Goal: Information Seeking & Learning: Find specific fact

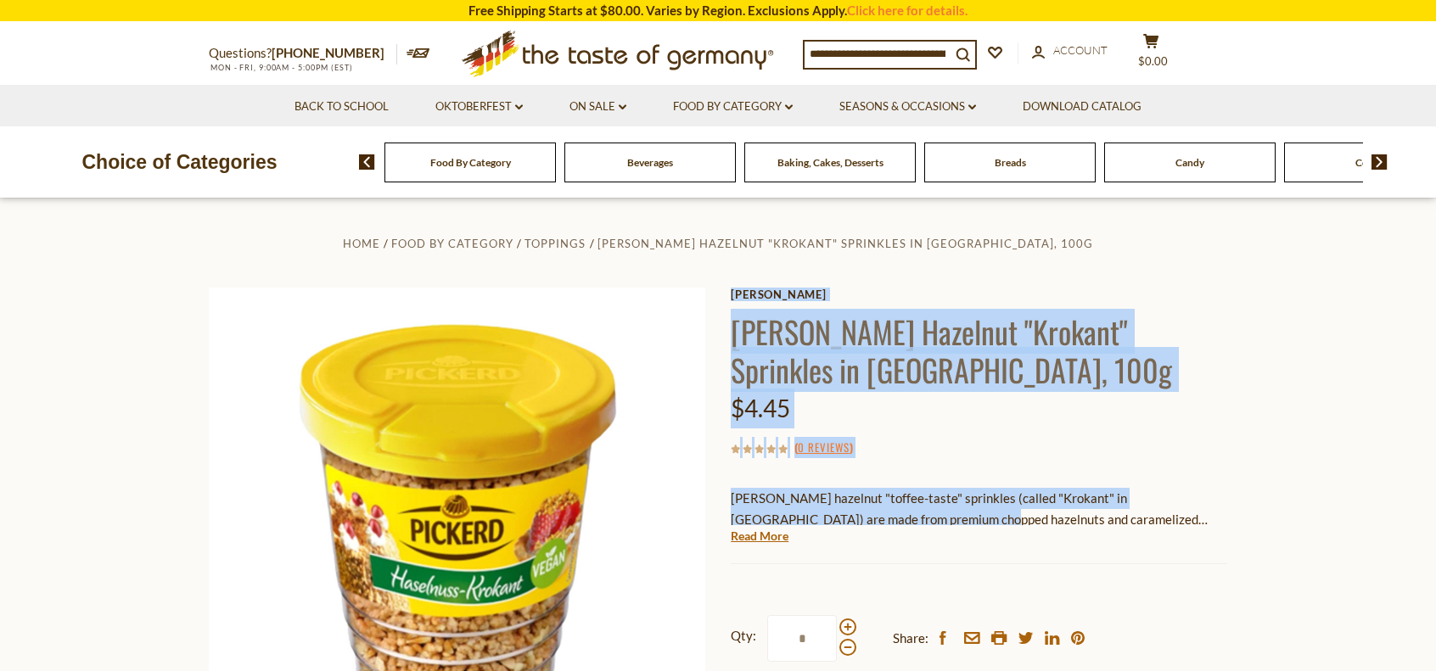
drag, startPoint x: 722, startPoint y: 496, endPoint x: 885, endPoint y: 510, distance: 163.6
click at [885, 510] on div "Home Food By Category Toppings [PERSON_NAME] Hazelnut "Krokant" Sprinkles in Tu…" at bounding box center [718, 565] width 1044 height 664
click at [969, 493] on p "[PERSON_NAME] hazelnut "toffee-taste" sprinkles (called "Krokant" in [GEOGRAPHI…" at bounding box center [979, 509] width 496 height 42
click at [988, 499] on p "[PERSON_NAME] hazelnut "toffee-taste" sprinkles (called "Krokant" in [GEOGRAPHI…" at bounding box center [979, 509] width 496 height 42
click at [1321, 535] on section "Home Food By Category Toppings [PERSON_NAME] Hazelnut "Krokant" Sprinkles in Tu…" at bounding box center [718, 582] width 1436 height 766
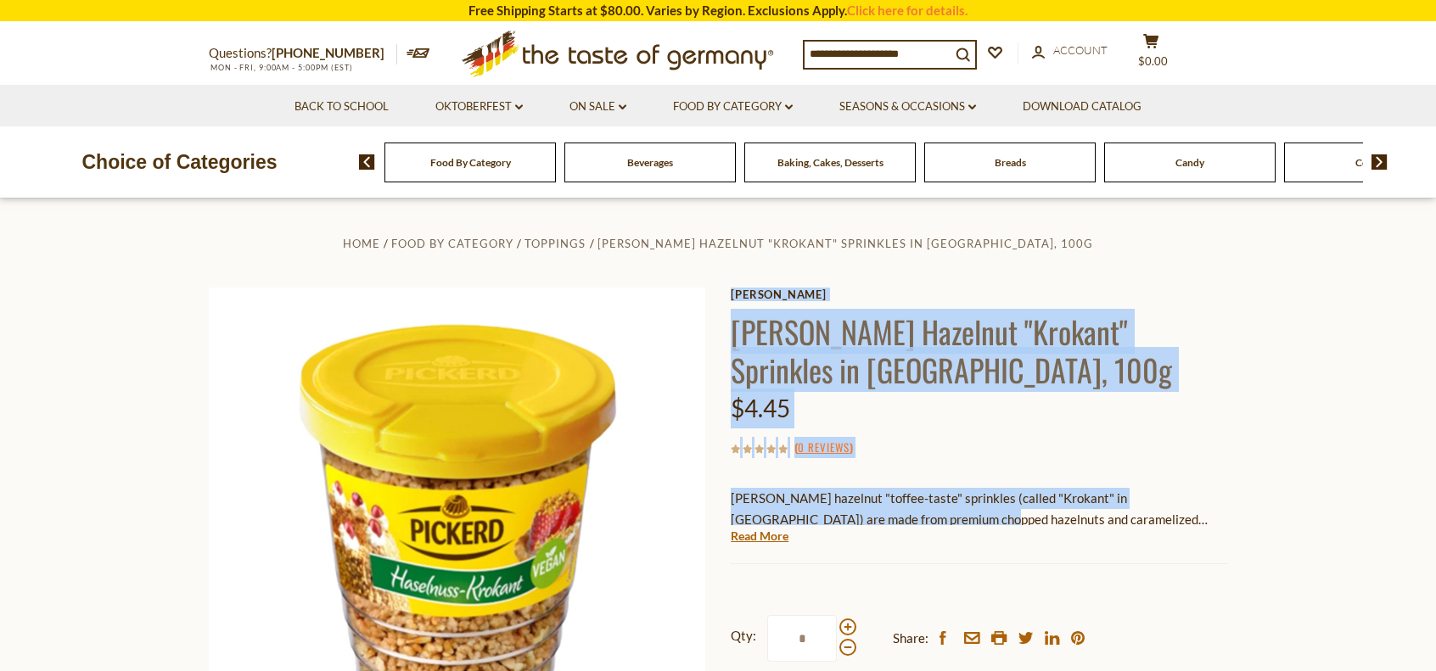
click at [1253, 524] on section "Home Food By Category Toppings [PERSON_NAME] Hazelnut "Krokant" Sprinkles in Tu…" at bounding box center [718, 582] width 1436 height 766
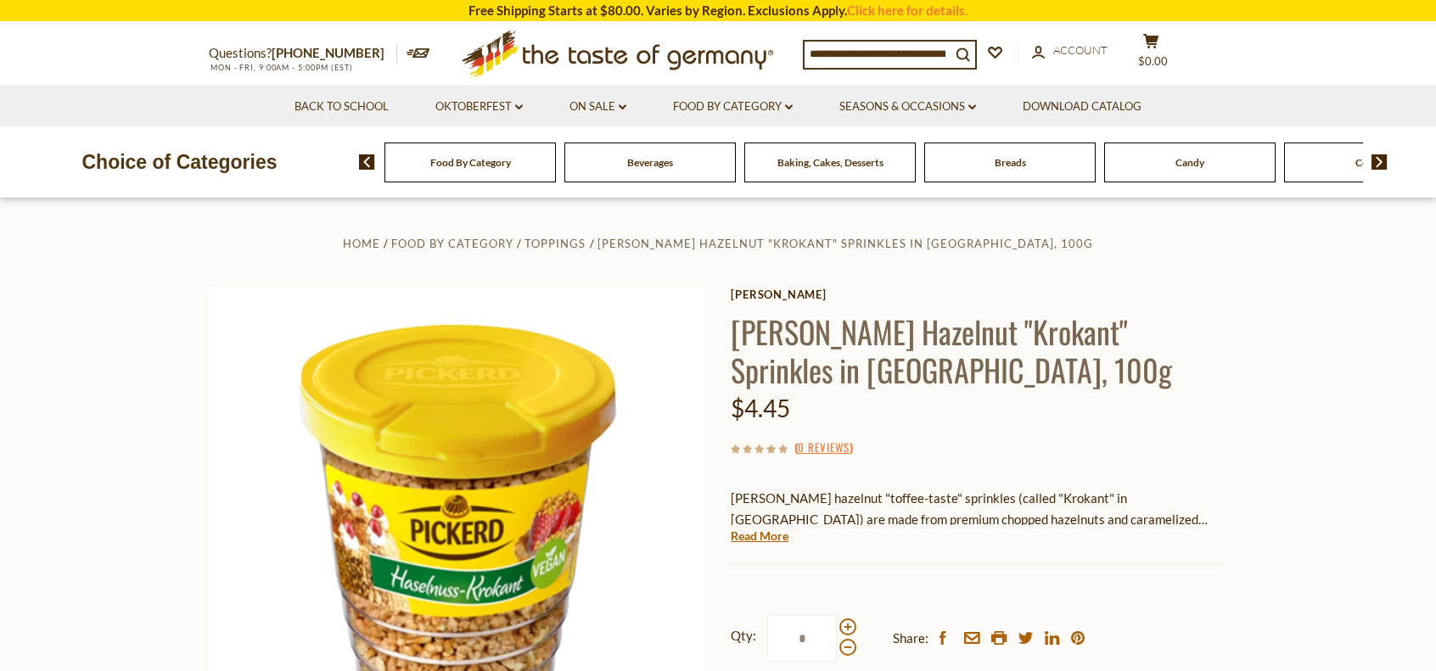
click at [958, 495] on p "[PERSON_NAME] hazelnut "toffee-taste" sprinkles (called "Krokant" in [GEOGRAPHI…" at bounding box center [979, 509] width 496 height 42
click at [968, 499] on p "[PERSON_NAME] hazelnut "toffee-taste" sprinkles (called "Krokant" in [GEOGRAPHI…" at bounding box center [979, 509] width 496 height 42
click at [967, 499] on p "[PERSON_NAME] hazelnut "toffee-taste" sprinkles (called "Krokant" in [GEOGRAPHI…" at bounding box center [979, 509] width 496 height 42
drag, startPoint x: 961, startPoint y: 500, endPoint x: 734, endPoint y: 487, distance: 226.9
click at [734, 487] on div "[PERSON_NAME] hazelnut "toffee-taste" sprinkles (called "Krokant" in [GEOGRAPHI…" at bounding box center [979, 500] width 496 height 50
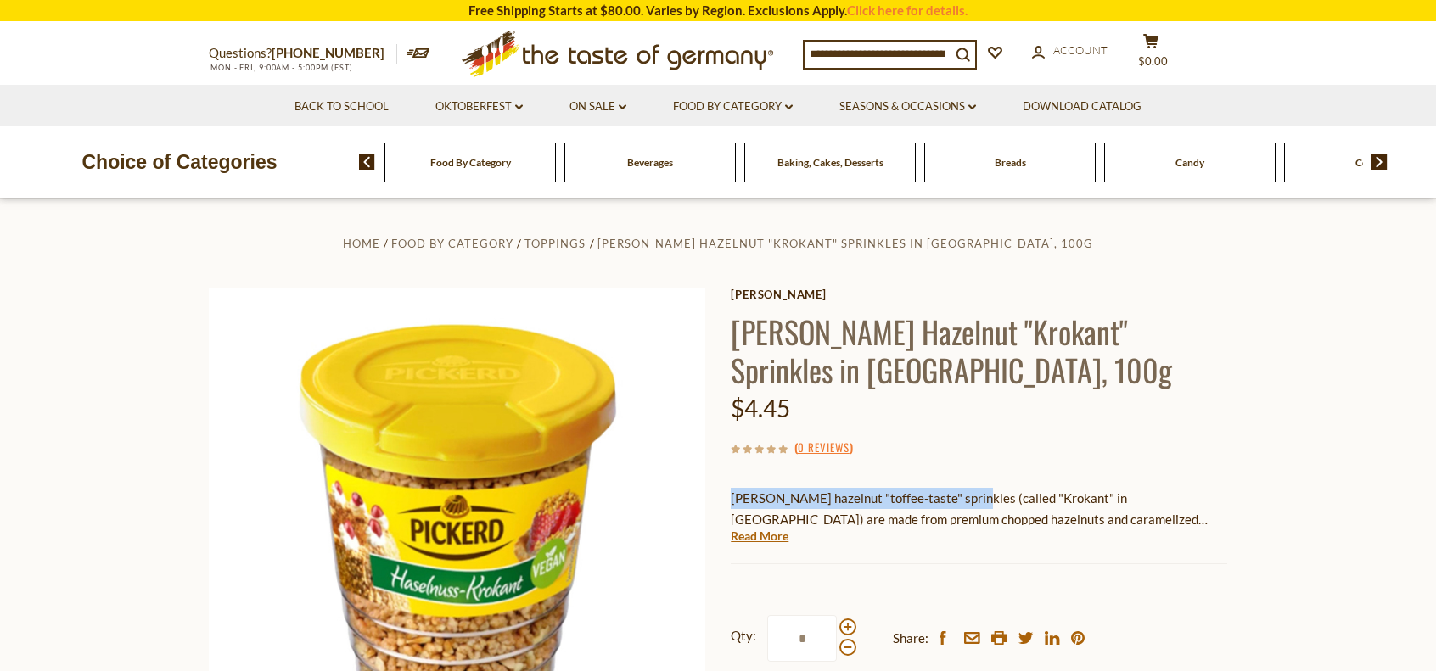
copy p "[PERSON_NAME] hazelnut "toffee-taste" sprinkles"
